Goal: Task Accomplishment & Management: Use online tool/utility

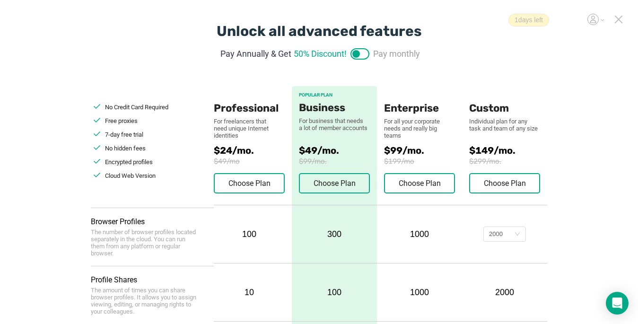
click at [622, 21] on icon at bounding box center [619, 19] width 9 height 9
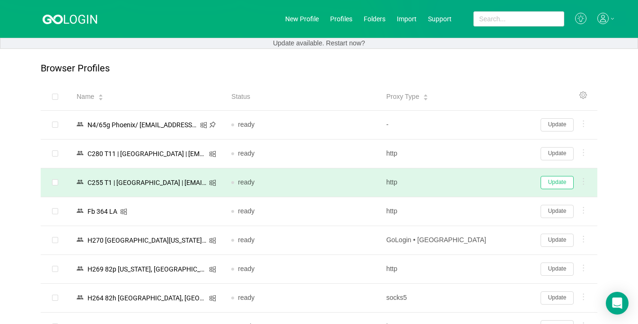
click at [552, 185] on button "Update" at bounding box center [557, 182] width 33 height 13
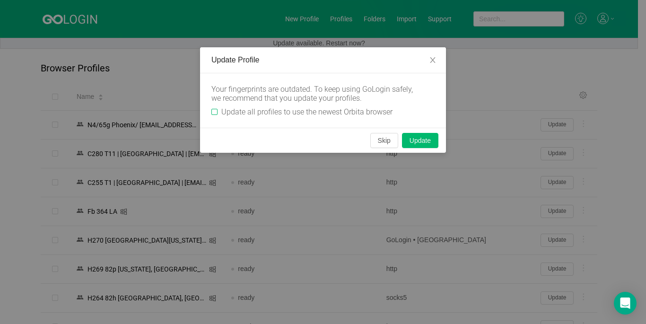
click at [217, 109] on input "Update all profiles to use the newest Orbita browser" at bounding box center [215, 112] width 6 height 6
checkbox input "true"
click at [376, 142] on button "Skip" at bounding box center [385, 140] width 28 height 15
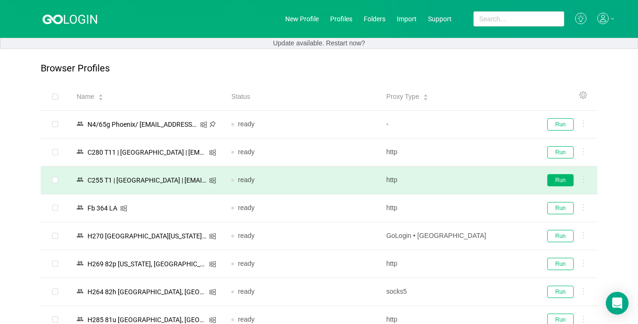
click at [559, 181] on button "Run" at bounding box center [561, 180] width 27 height 12
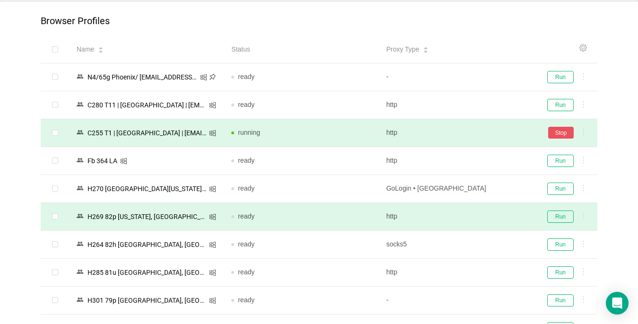
scroll to position [142, 0]
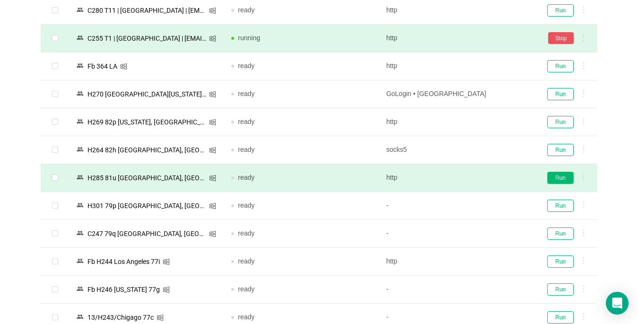
click at [555, 178] on button "Run" at bounding box center [561, 178] width 27 height 12
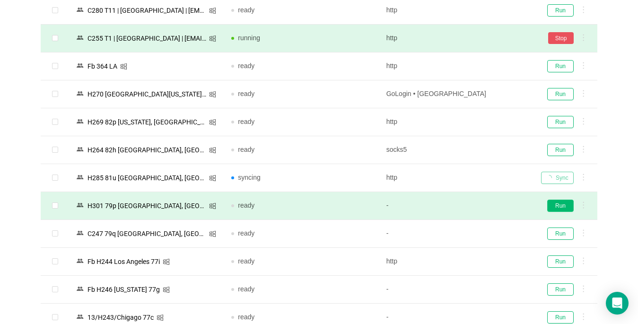
click at [559, 203] on button "Run" at bounding box center [561, 206] width 27 height 12
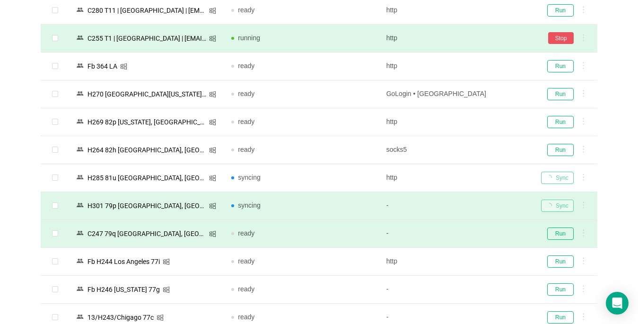
scroll to position [189, 0]
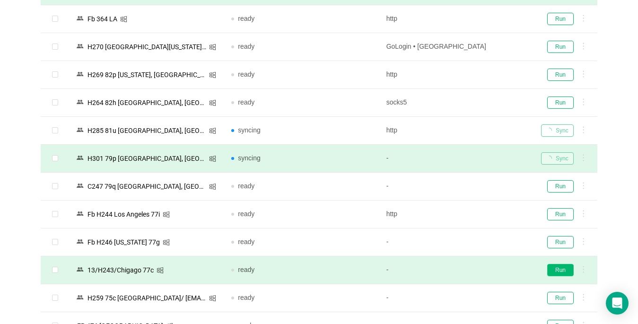
click at [556, 267] on button "Run" at bounding box center [561, 270] width 27 height 12
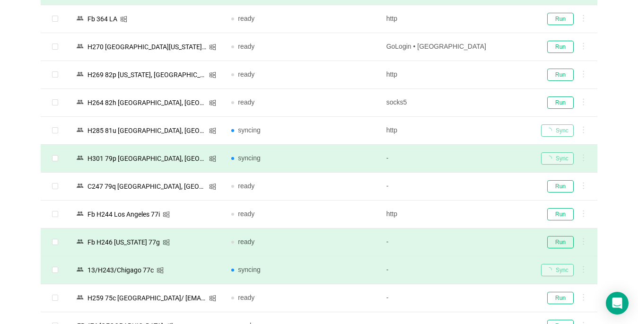
click at [547, 238] on div "Run" at bounding box center [565, 242] width 49 height 12
click at [558, 239] on button "Run" at bounding box center [561, 242] width 27 height 12
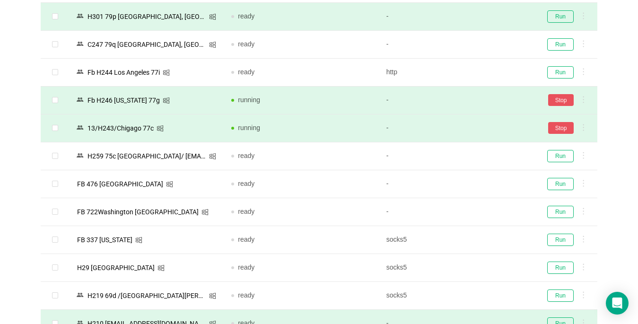
scroll to position [473, 0]
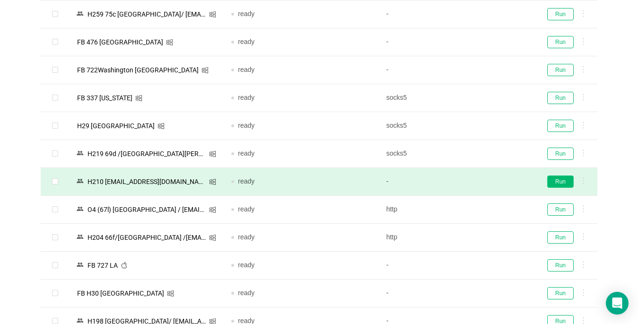
click at [559, 176] on button "Run" at bounding box center [561, 182] width 27 height 12
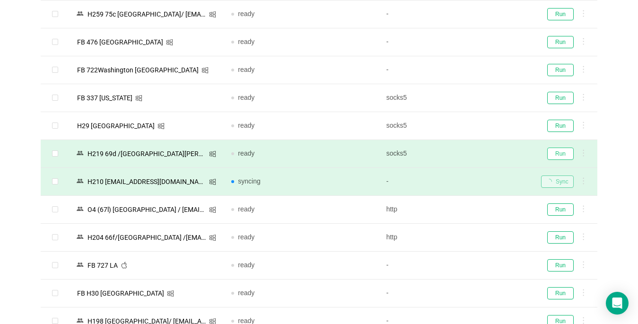
click at [559, 152] on button "Run" at bounding box center [561, 154] width 27 height 12
click at [559, 153] on div "Run" at bounding box center [565, 154] width 49 height 12
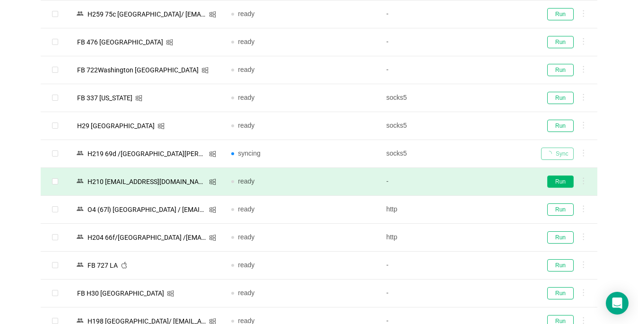
click at [565, 185] on button "Run" at bounding box center [561, 182] width 27 height 12
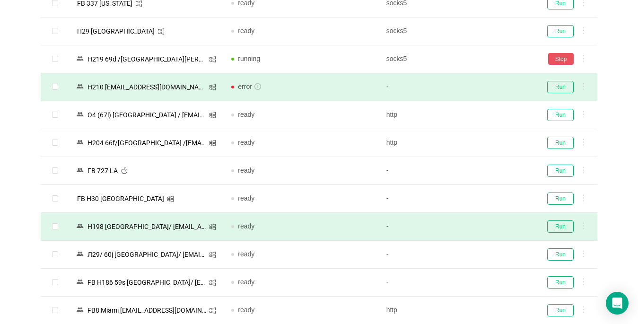
scroll to position [663, 0]
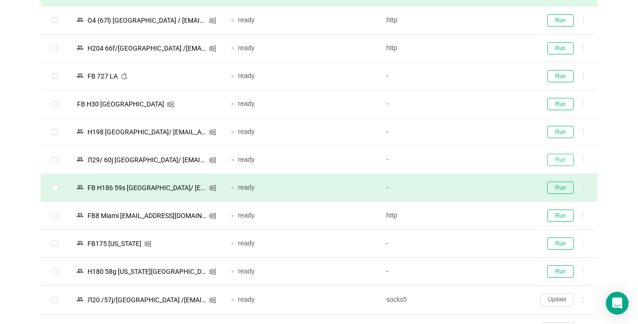
click at [562, 160] on button "Run" at bounding box center [561, 160] width 27 height 12
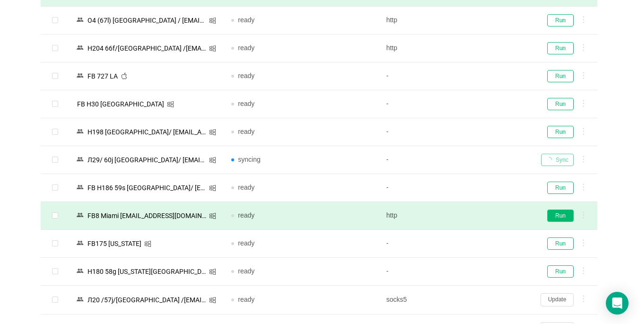
click at [558, 215] on button "Run" at bounding box center [561, 216] width 27 height 12
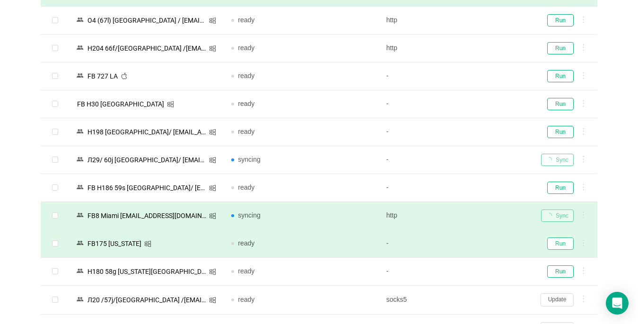
click at [561, 244] on button "Run" at bounding box center [561, 244] width 27 height 12
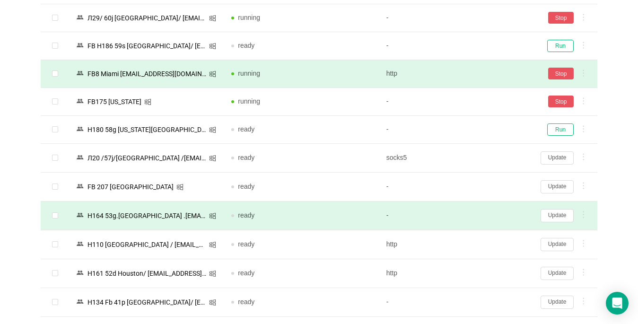
scroll to position [947, 0]
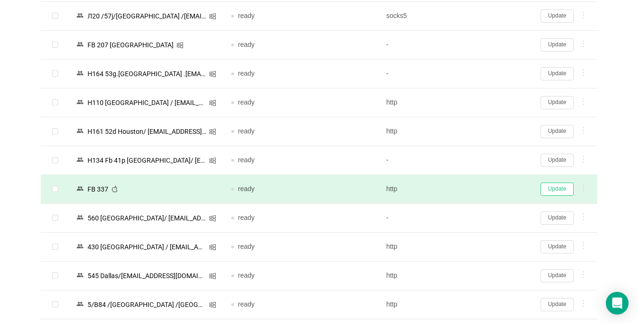
click at [562, 186] on button "Update" at bounding box center [557, 189] width 33 height 13
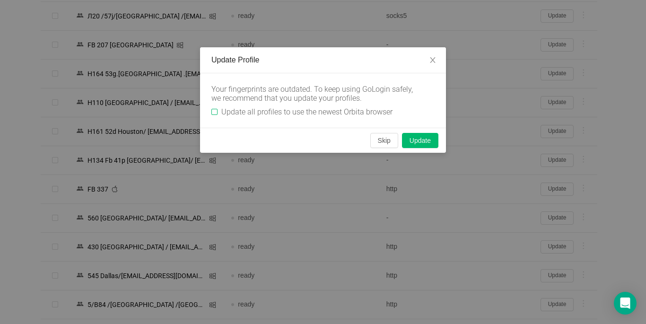
click at [214, 112] on input "Update all profiles to use the newest Orbita browser" at bounding box center [215, 112] width 6 height 6
checkbox input "true"
click at [375, 143] on button "Skip" at bounding box center [385, 140] width 28 height 15
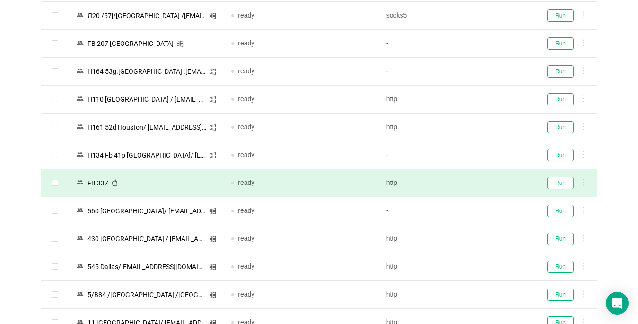
drag, startPoint x: 550, startPoint y: 184, endPoint x: 542, endPoint y: 179, distance: 9.6
click at [550, 184] on button "Run" at bounding box center [561, 183] width 27 height 12
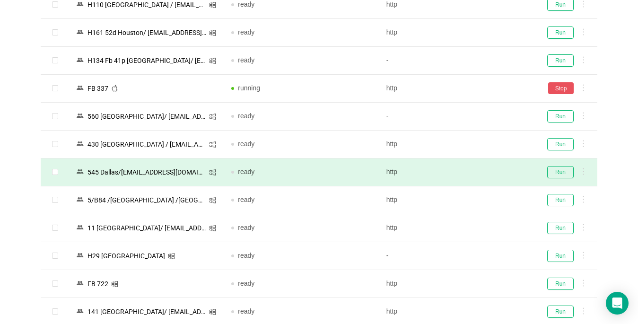
click at [546, 173] on div "Run" at bounding box center [565, 172] width 49 height 12
click at [554, 172] on button "Run" at bounding box center [561, 172] width 27 height 12
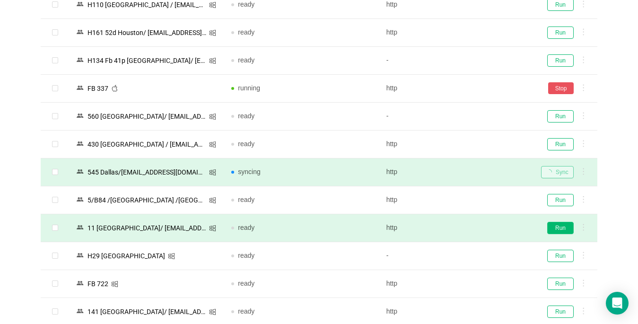
click at [563, 229] on button "Run" at bounding box center [561, 228] width 27 height 12
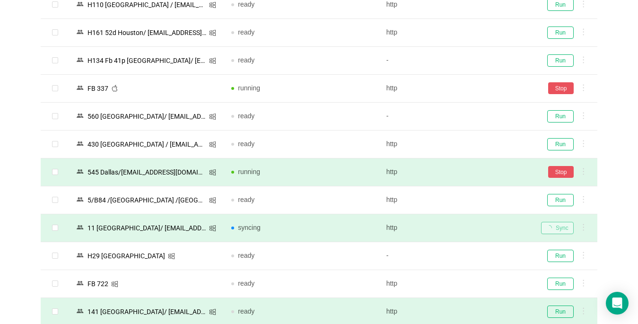
scroll to position [1136, 0]
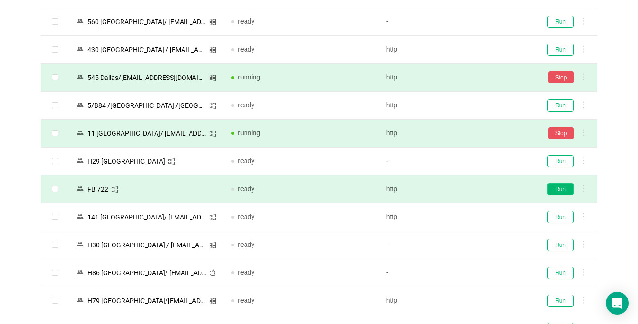
click at [563, 188] on button "Run" at bounding box center [561, 189] width 27 height 12
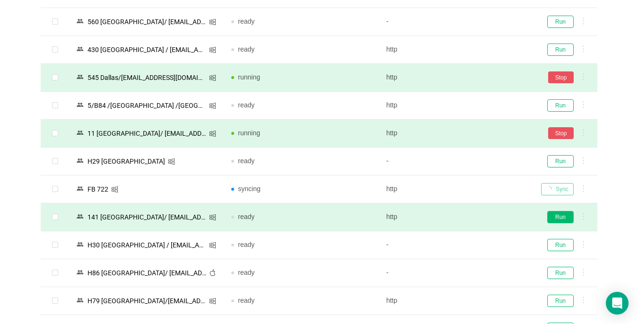
click at [557, 215] on button "Run" at bounding box center [561, 217] width 27 height 12
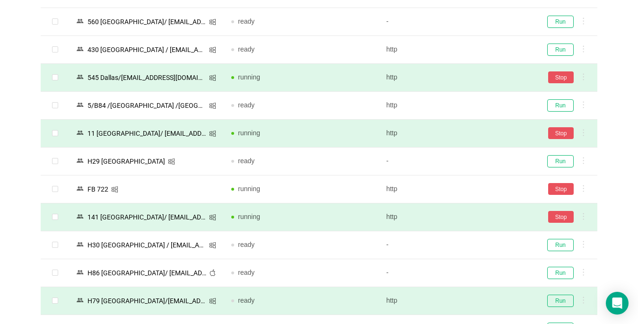
scroll to position [1278, 0]
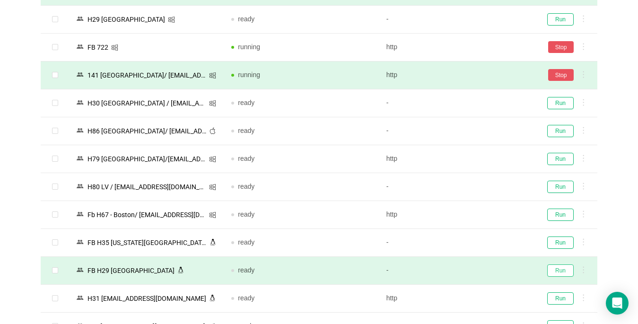
click at [560, 266] on button "Run" at bounding box center [561, 271] width 27 height 12
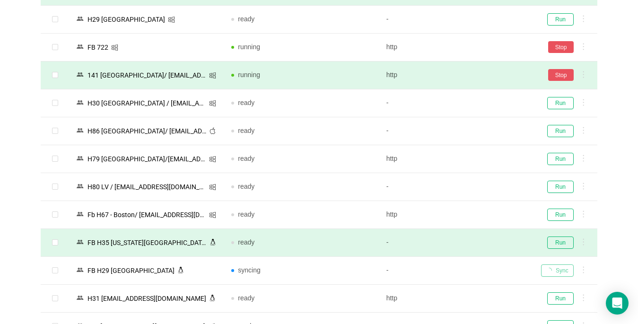
scroll to position [1372, 0]
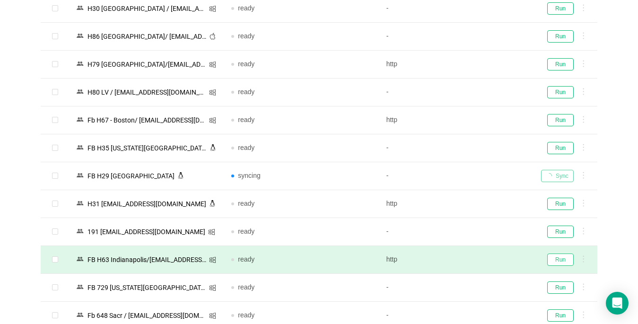
click at [559, 261] on button "Run" at bounding box center [561, 260] width 27 height 12
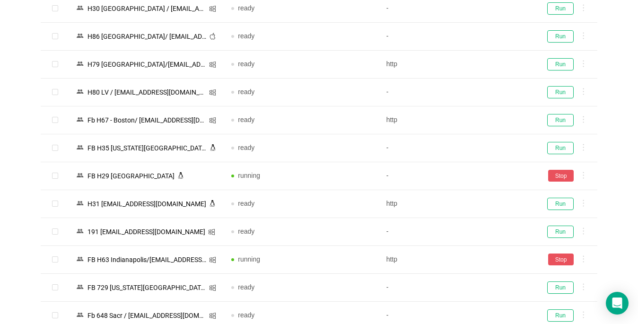
scroll to position [1467, 0]
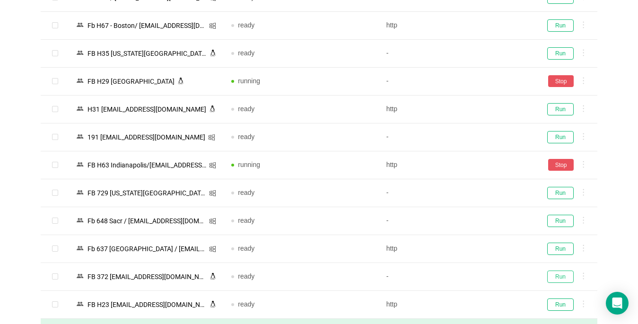
click at [569, 274] on button "Run" at bounding box center [561, 277] width 27 height 12
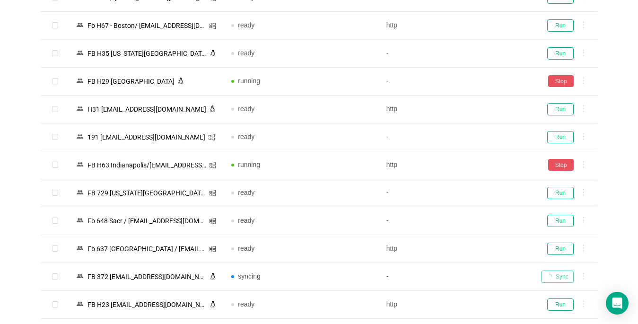
scroll to position [1609, 0]
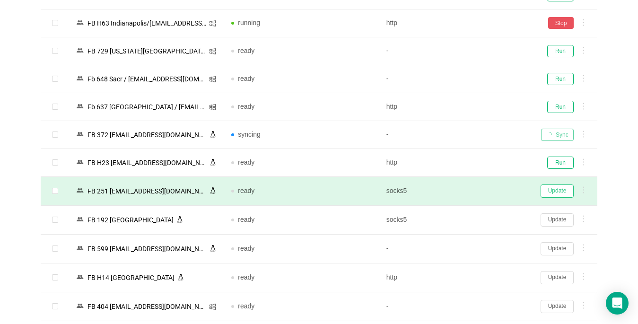
click at [550, 189] on button "Update" at bounding box center [557, 191] width 33 height 13
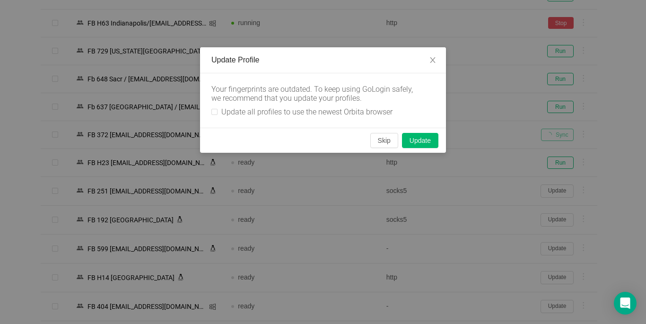
click at [215, 108] on label "Update all profiles to use the newest Orbita browser" at bounding box center [304, 111] width 185 height 9
click at [215, 109] on input "Update all profiles to use the newest Orbita browser" at bounding box center [215, 112] width 6 height 6
checkbox input "true"
click at [377, 142] on button "Skip" at bounding box center [385, 140] width 28 height 15
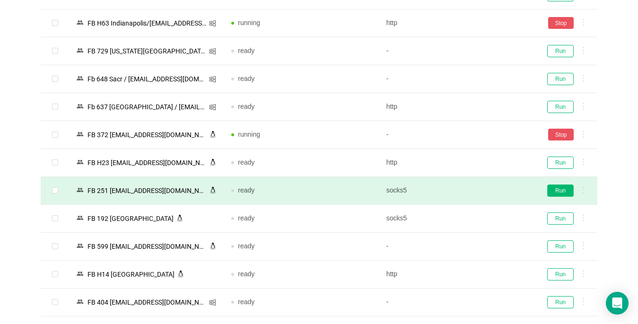
click at [557, 190] on button "Run" at bounding box center [561, 191] width 27 height 12
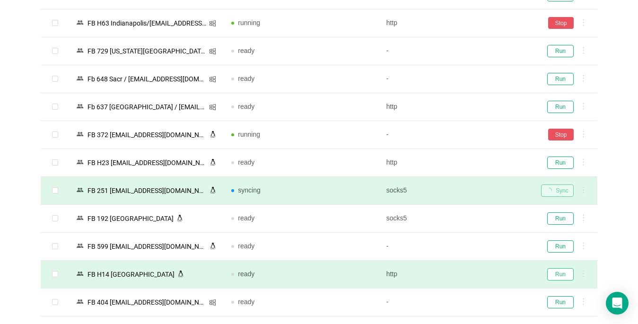
click at [557, 274] on button "Run" at bounding box center [561, 274] width 27 height 12
